Goal: Information Seeking & Learning: Learn about a topic

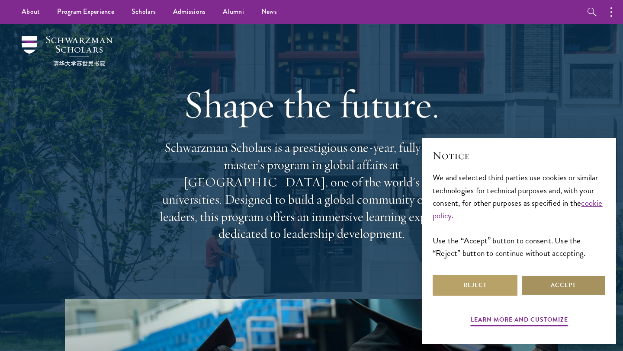
click at [548, 284] on button "Accept" at bounding box center [563, 285] width 85 height 21
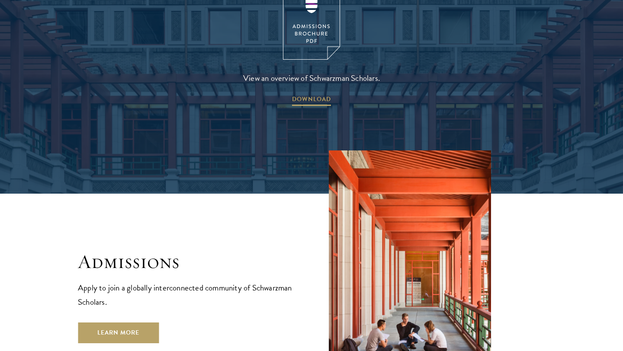
scroll to position [1285, 0]
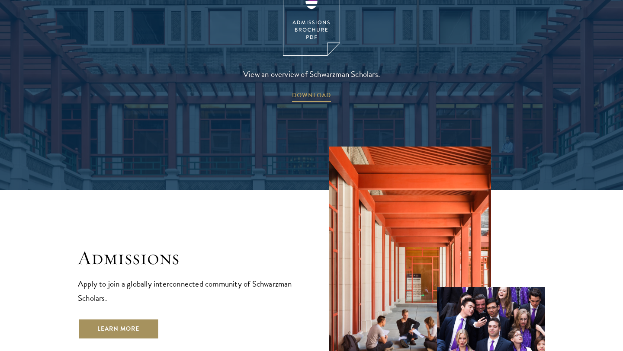
click at [127, 319] on link "Learn More" at bounding box center [118, 329] width 81 height 21
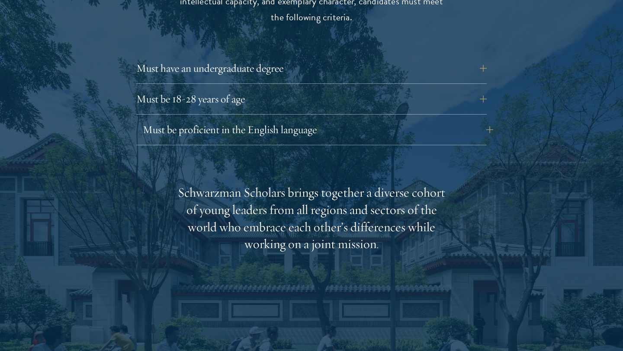
scroll to position [1218, 0]
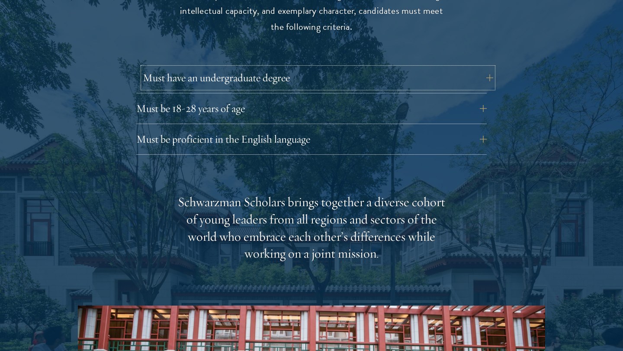
click at [333, 67] on button "Must have an undergraduate degree" at bounding box center [318, 77] width 350 height 21
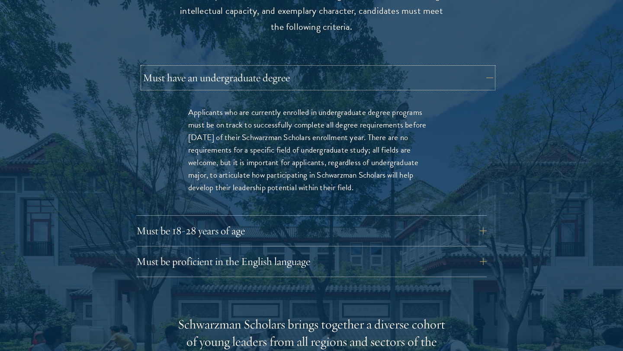
click at [333, 67] on button "Must have an undergraduate degree" at bounding box center [318, 77] width 350 height 21
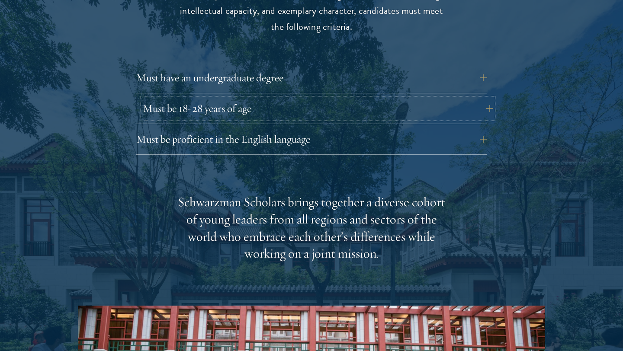
click at [327, 99] on button "Must be 18-28 years of age" at bounding box center [318, 108] width 350 height 21
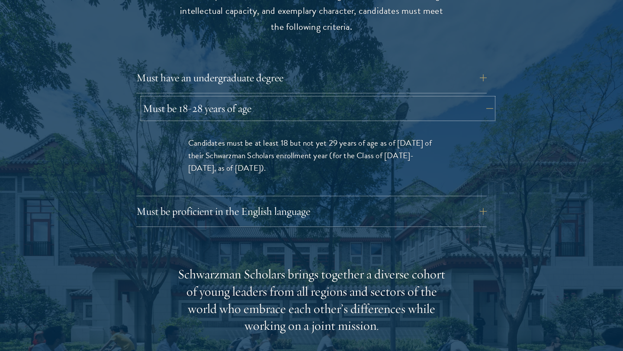
click at [327, 99] on button "Must be 18-28 years of age" at bounding box center [318, 108] width 350 height 21
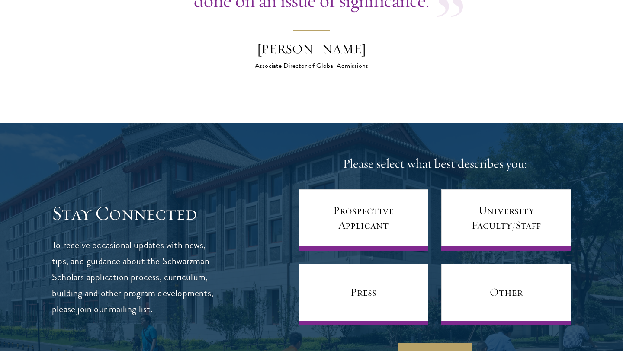
scroll to position [3289, 0]
